Goal: Task Accomplishment & Management: Complete application form

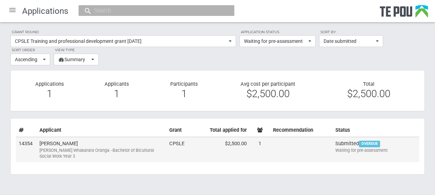
click at [108, 144] on td "Fran Mackay Ngā Poutoko Whakarara Oranga - Bachelor of Bicultural Social Work Y…" at bounding box center [102, 150] width 130 height 26
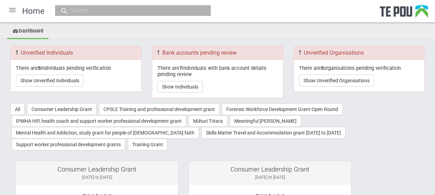
click at [15, 10] on div at bounding box center [12, 10] width 17 height 17
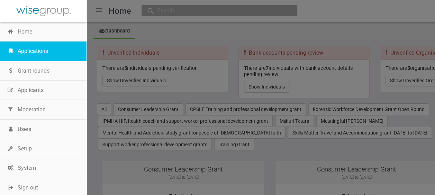
click at [34, 50] on link "Applications" at bounding box center [43, 51] width 86 height 19
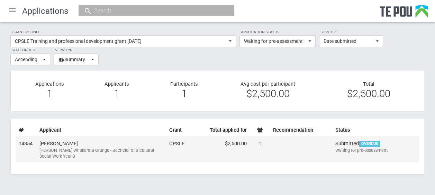
click at [98, 148] on div "[PERSON_NAME] Whakarara Oranga - Bachelor of Bicultural Social Work Year 3" at bounding box center [101, 153] width 124 height 12
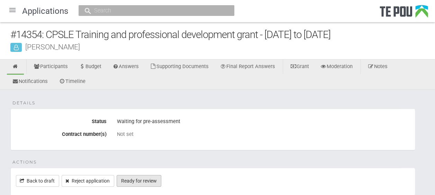
click at [152, 178] on link "Ready for review" at bounding box center [139, 181] width 45 height 12
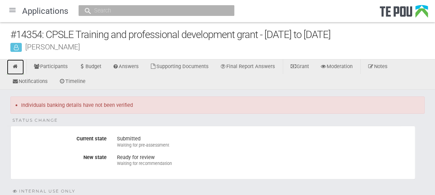
click at [15, 64] on icon at bounding box center [15, 66] width 7 height 5
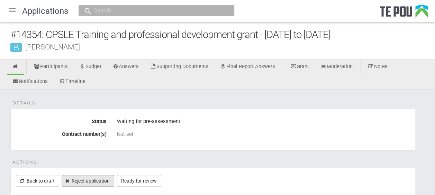
click at [97, 178] on link "Reject application" at bounding box center [88, 181] width 53 height 12
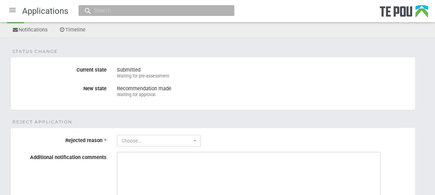
scroll to position [51, 0]
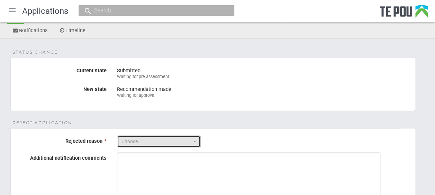
click at [188, 138] on span "Choose..." at bounding box center [156, 141] width 70 height 7
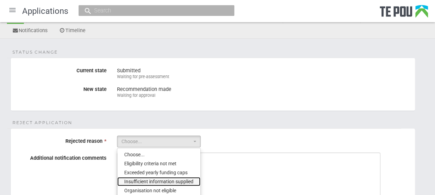
click at [177, 178] on span "Insufficient information supplied" at bounding box center [158, 181] width 69 height 7
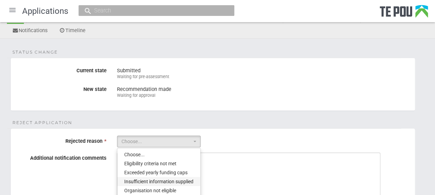
select select "1"
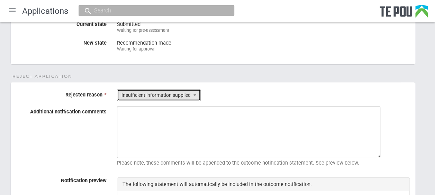
scroll to position [98, 0]
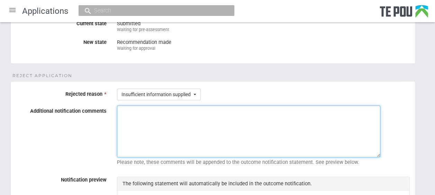
click at [167, 112] on textarea "Additional notification comments" at bounding box center [248, 132] width 263 height 52
type textarea "D"
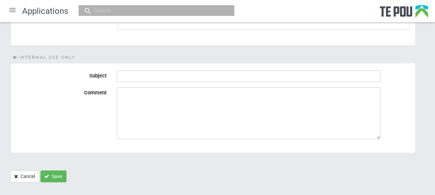
scroll to position [302, 0]
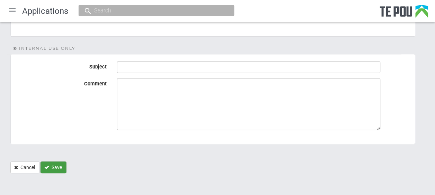
type textarea "We didn't receive bank details in time."
click at [59, 162] on button "Save" at bounding box center [53, 168] width 26 height 12
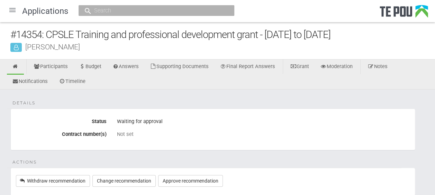
click at [14, 11] on div at bounding box center [12, 10] width 17 height 17
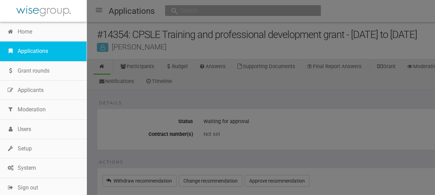
click at [33, 48] on link "Applications" at bounding box center [43, 51] width 86 height 19
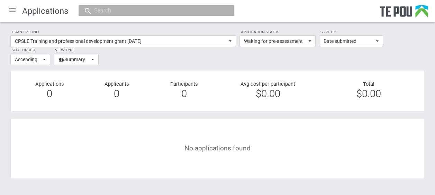
click at [199, 52] on section "Grant round CPSLE Training and professional development grant [DATE] All All [P…" at bounding box center [217, 47] width 414 height 36
